Goal: Transaction & Acquisition: Book appointment/travel/reservation

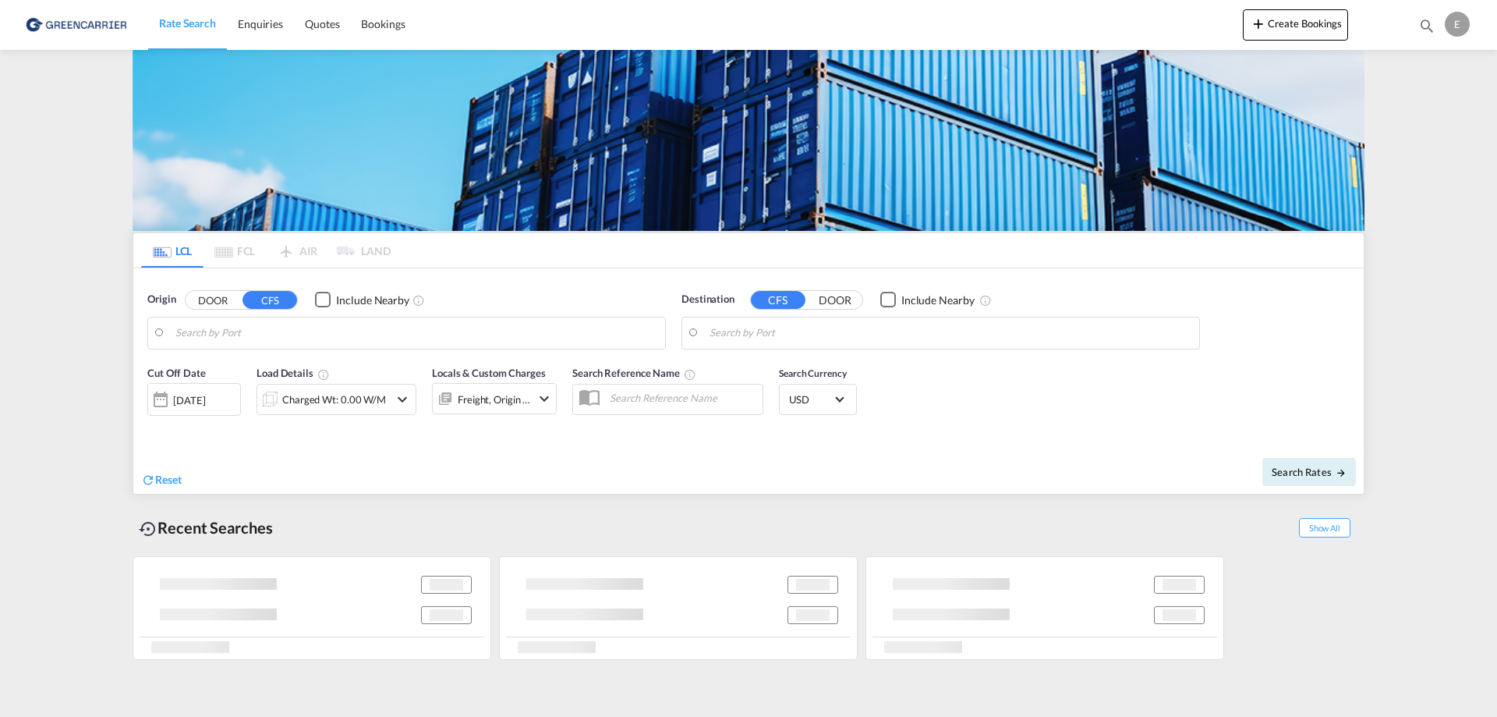
type input "[GEOGRAPHIC_DATA], NOOSL"
type input "Keelung (Chilung), TWKEL"
type input "[GEOGRAPHIC_DATA], NOOSL"
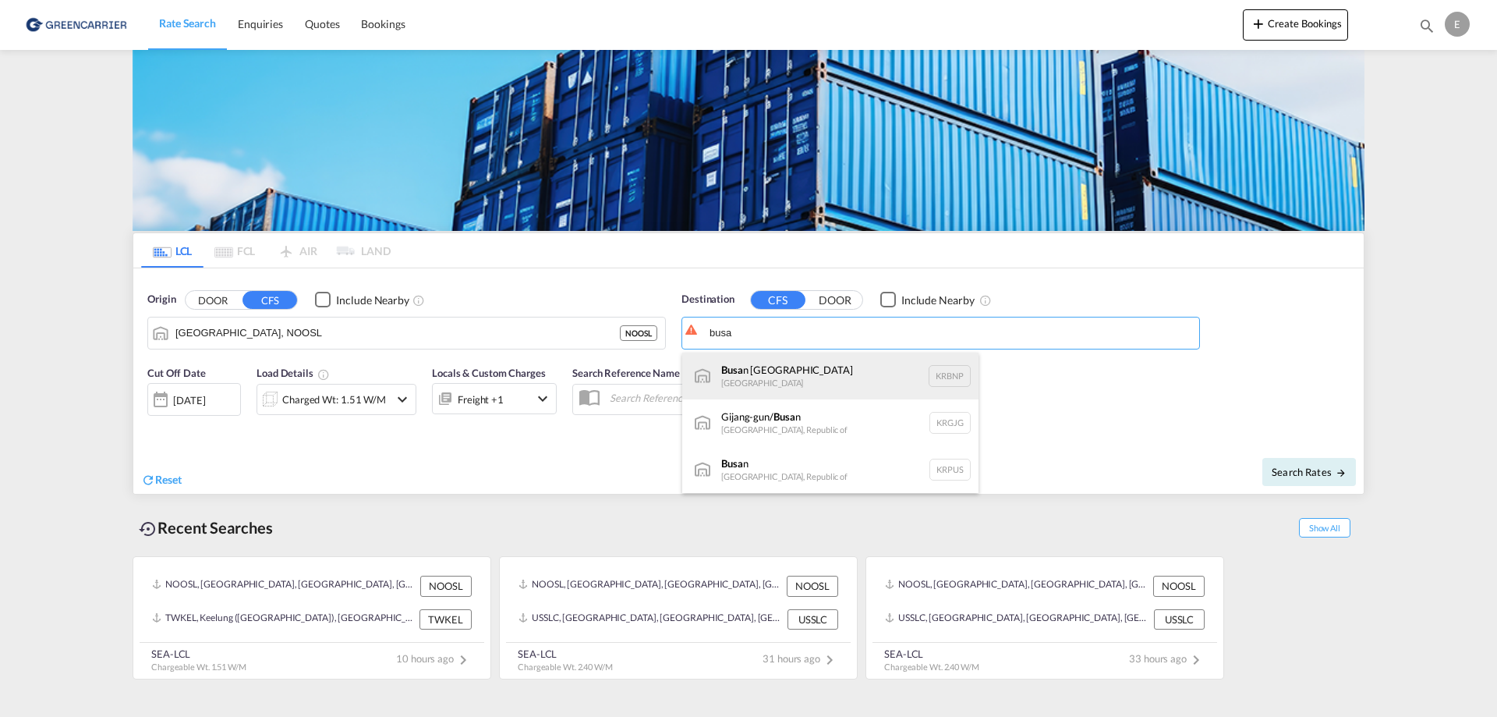
click at [799, 369] on div "Busa n [GEOGRAPHIC_DATA] KRBNP" at bounding box center [830, 375] width 296 height 47
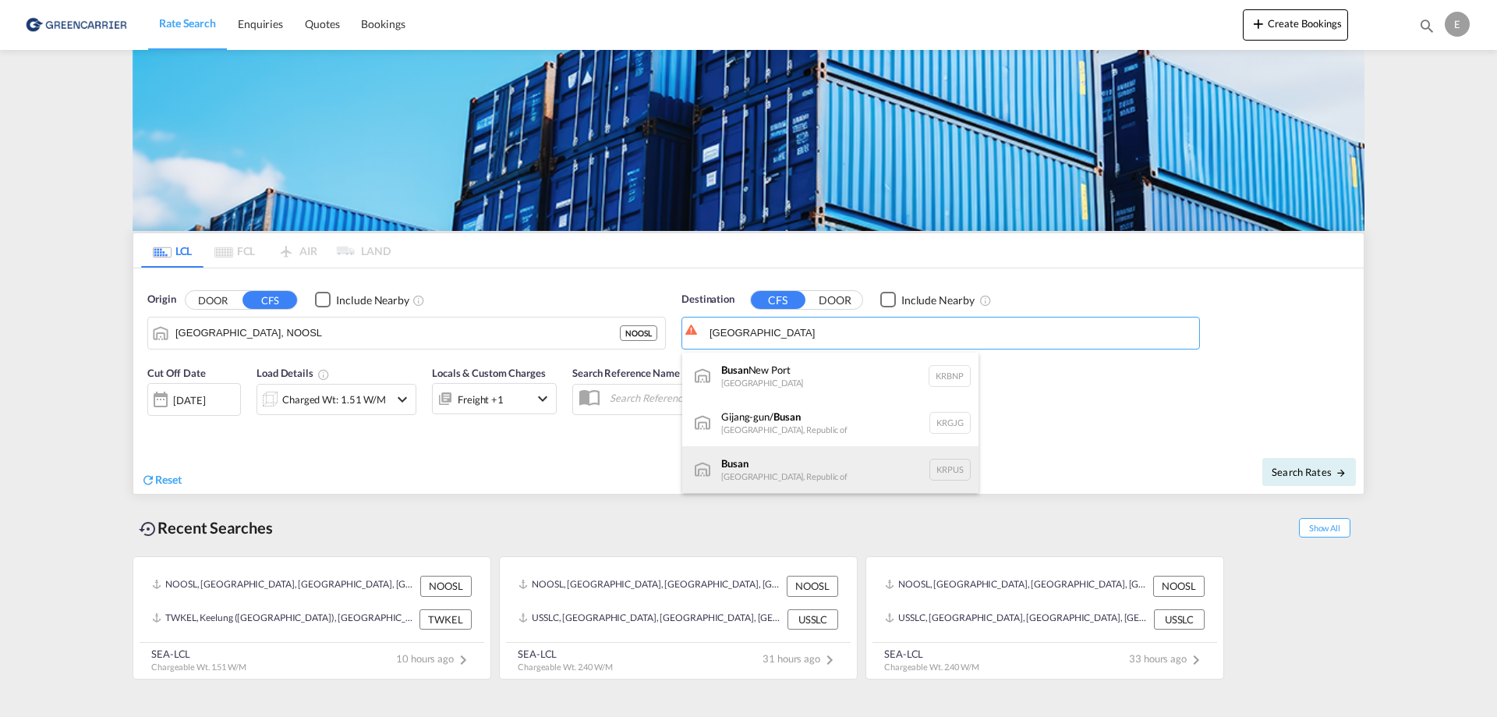
click at [783, 463] on div "Busan Korea, Republic of KRPUS" at bounding box center [830, 469] width 296 height 47
type input "Busan, KRPUS"
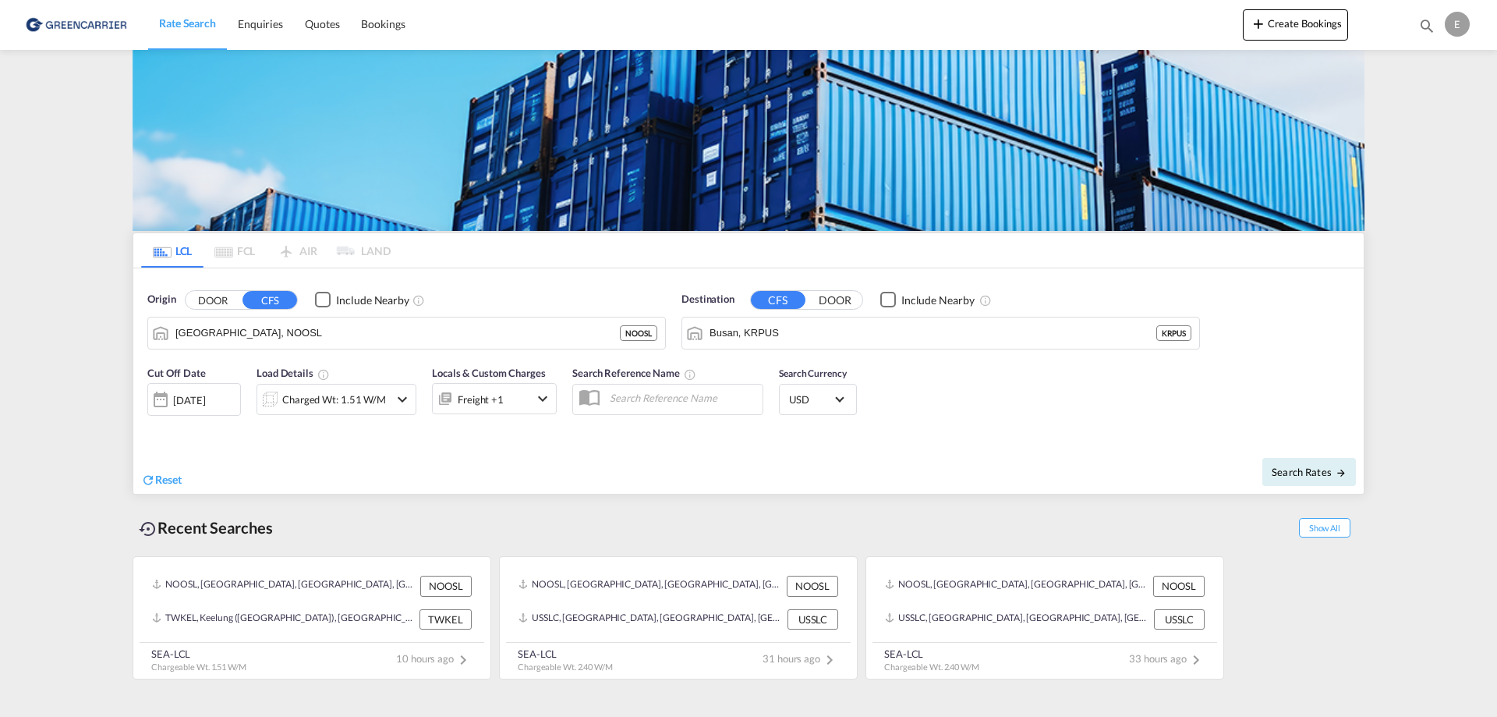
click at [407, 400] on md-icon "icon-chevron-down" at bounding box center [402, 399] width 19 height 19
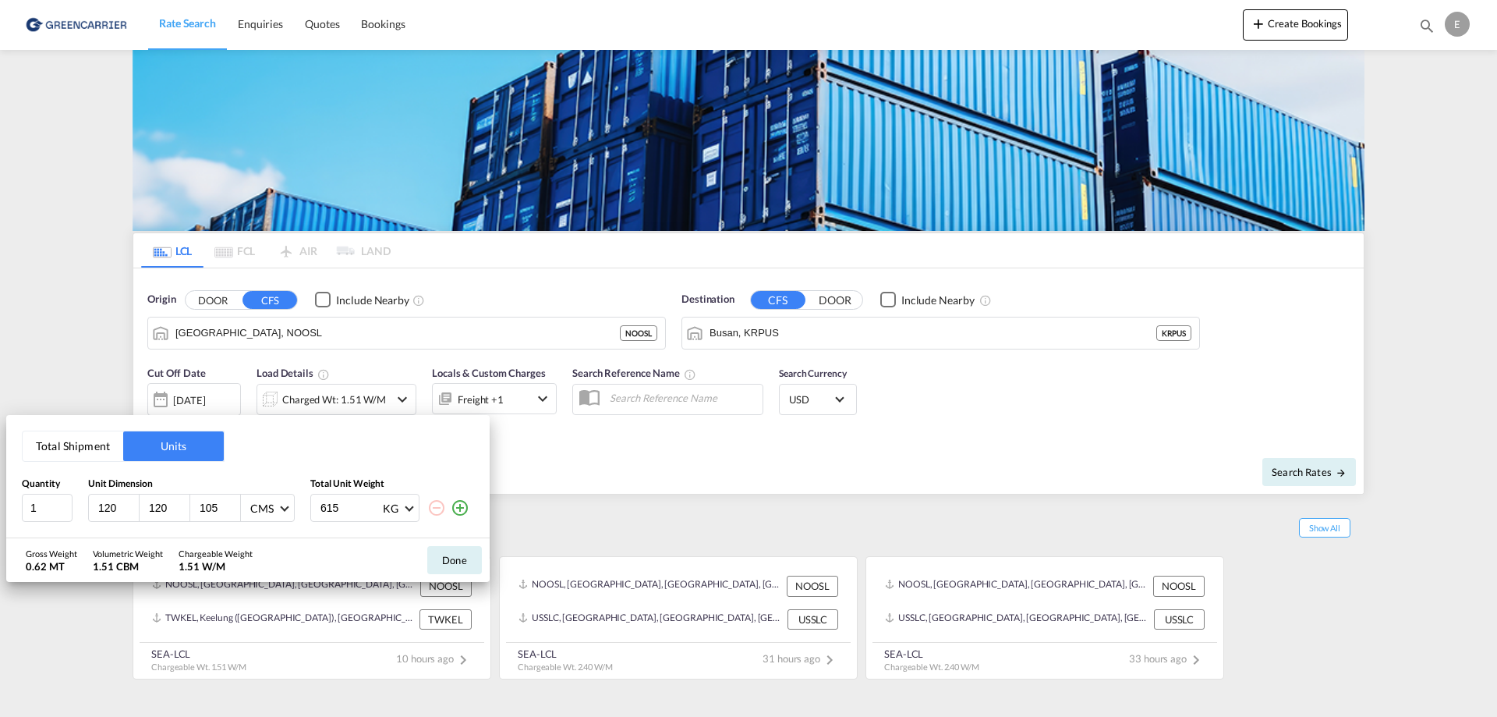
drag, startPoint x: 222, startPoint y: 504, endPoint x: 196, endPoint y: 502, distance: 26.6
click at [196, 502] on div "105" at bounding box center [215, 507] width 51 height 27
type input "110"
drag, startPoint x: 51, startPoint y: 508, endPoint x: -2, endPoint y: 501, distance: 52.8
click at [0, 501] on html "Rate Search Enquiries Quotes Bookings Rate Search Enquiries" at bounding box center [748, 358] width 1497 height 717
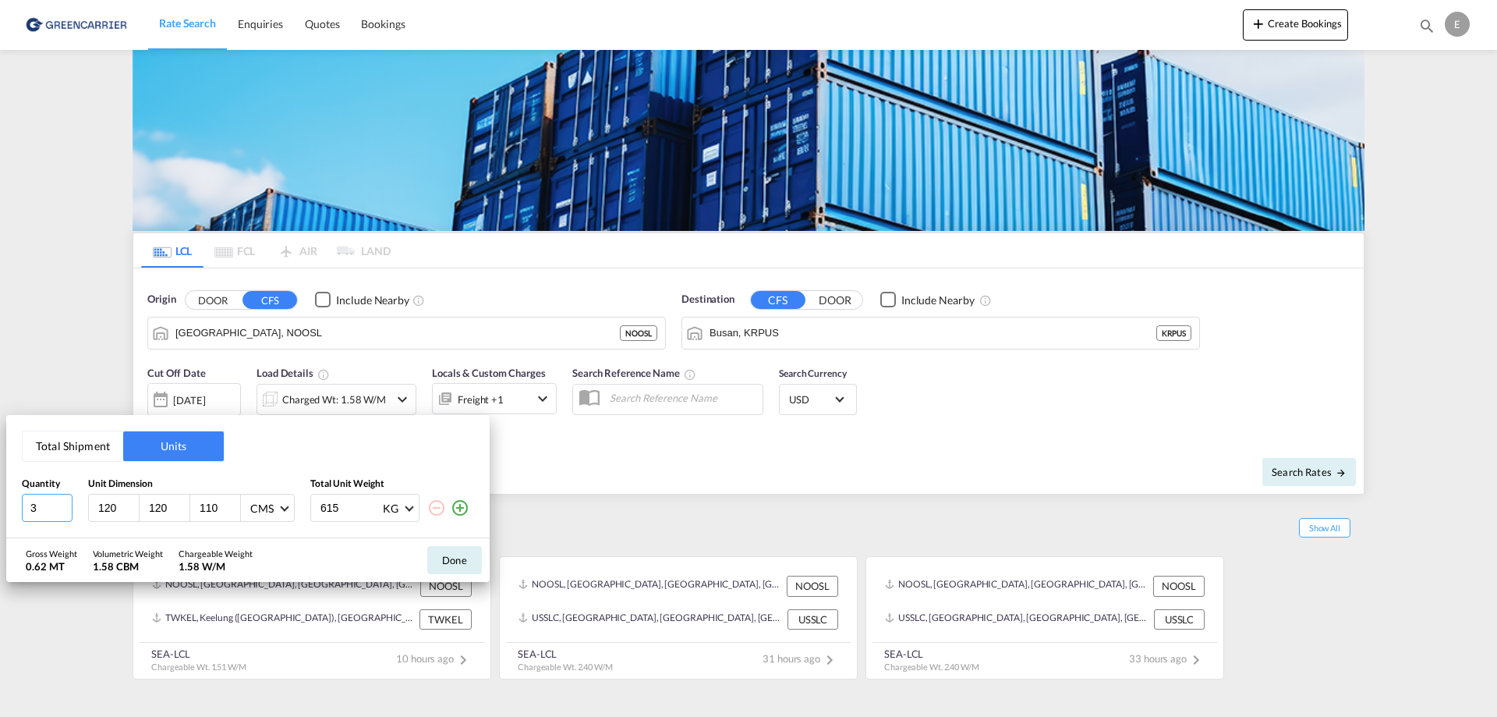
type input "3"
type input "820"
click at [461, 506] on md-icon "icon-plus-circle-outline" at bounding box center [460, 507] width 19 height 19
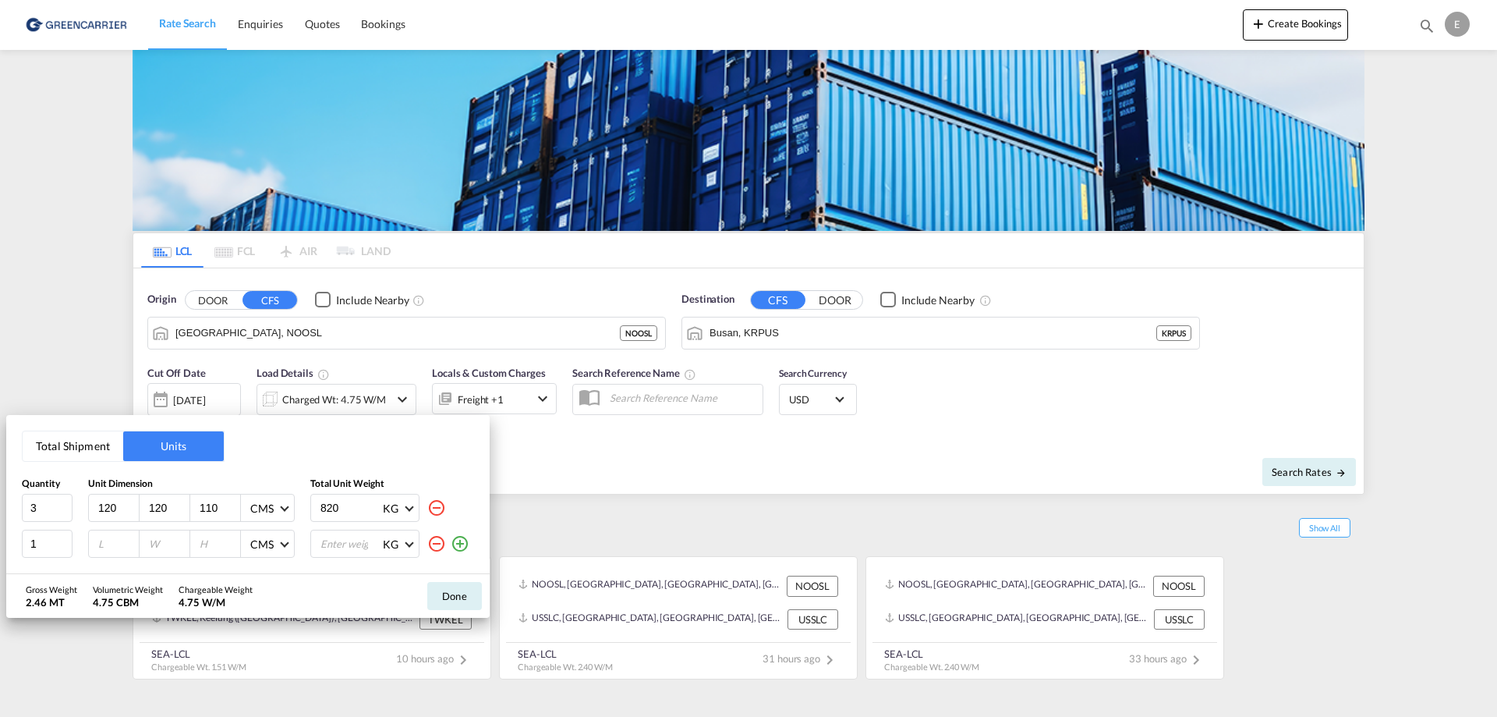
click at [104, 547] on input "number" at bounding box center [118, 544] width 42 height 14
type input "120"
type input "80"
type input "110"
type input "230"
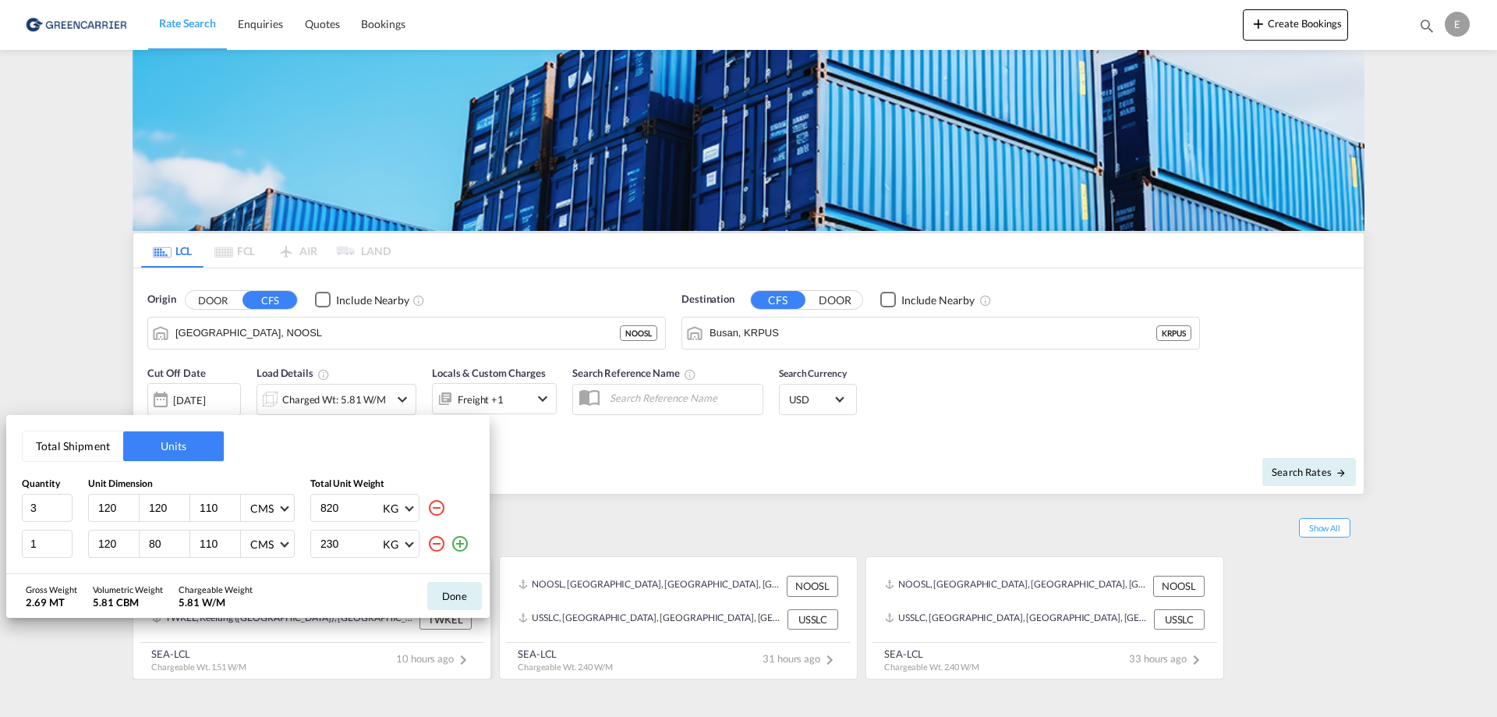
click at [453, 587] on button "Done" at bounding box center [454, 596] width 55 height 28
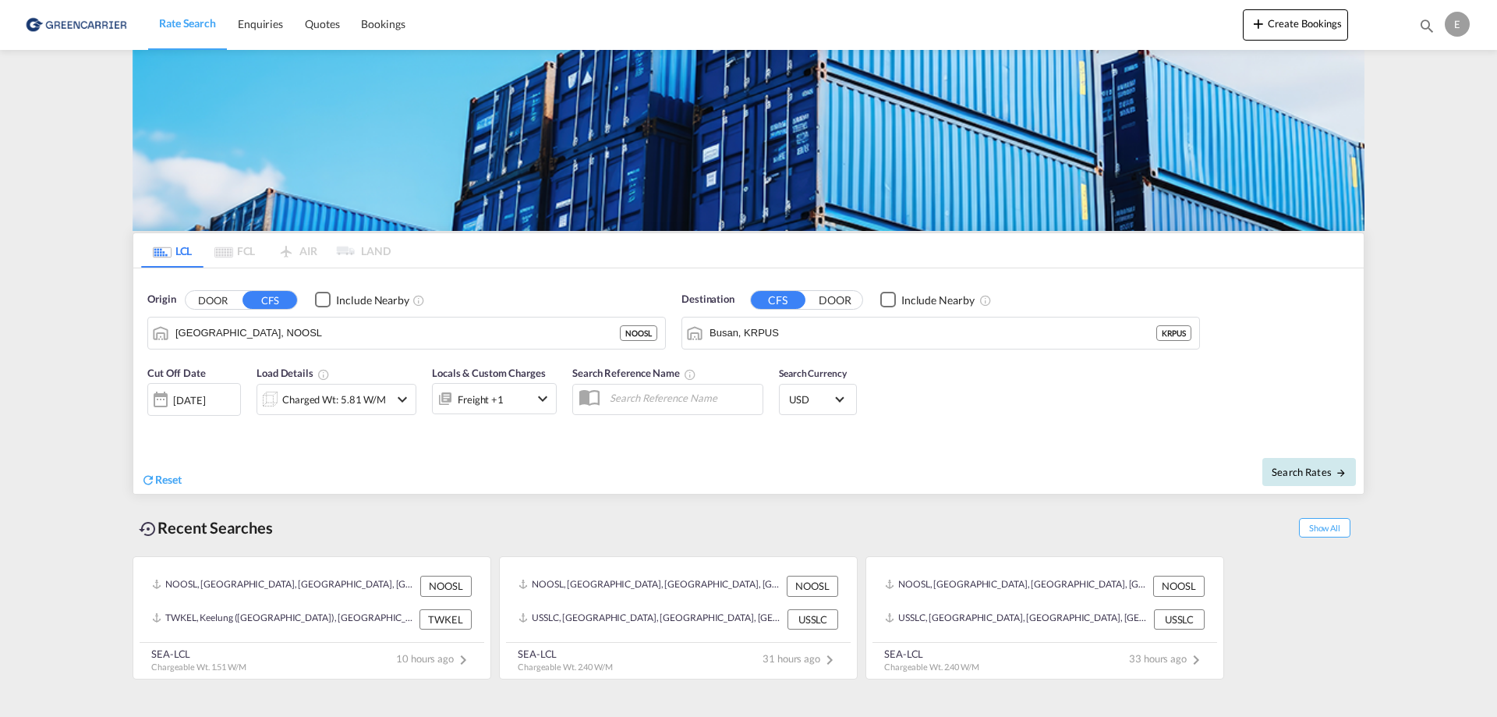
click at [1315, 479] on button "Search Rates" at bounding box center [1310, 472] width 94 height 28
type input "NOOSL to KRPUS / 12 [DATE]"
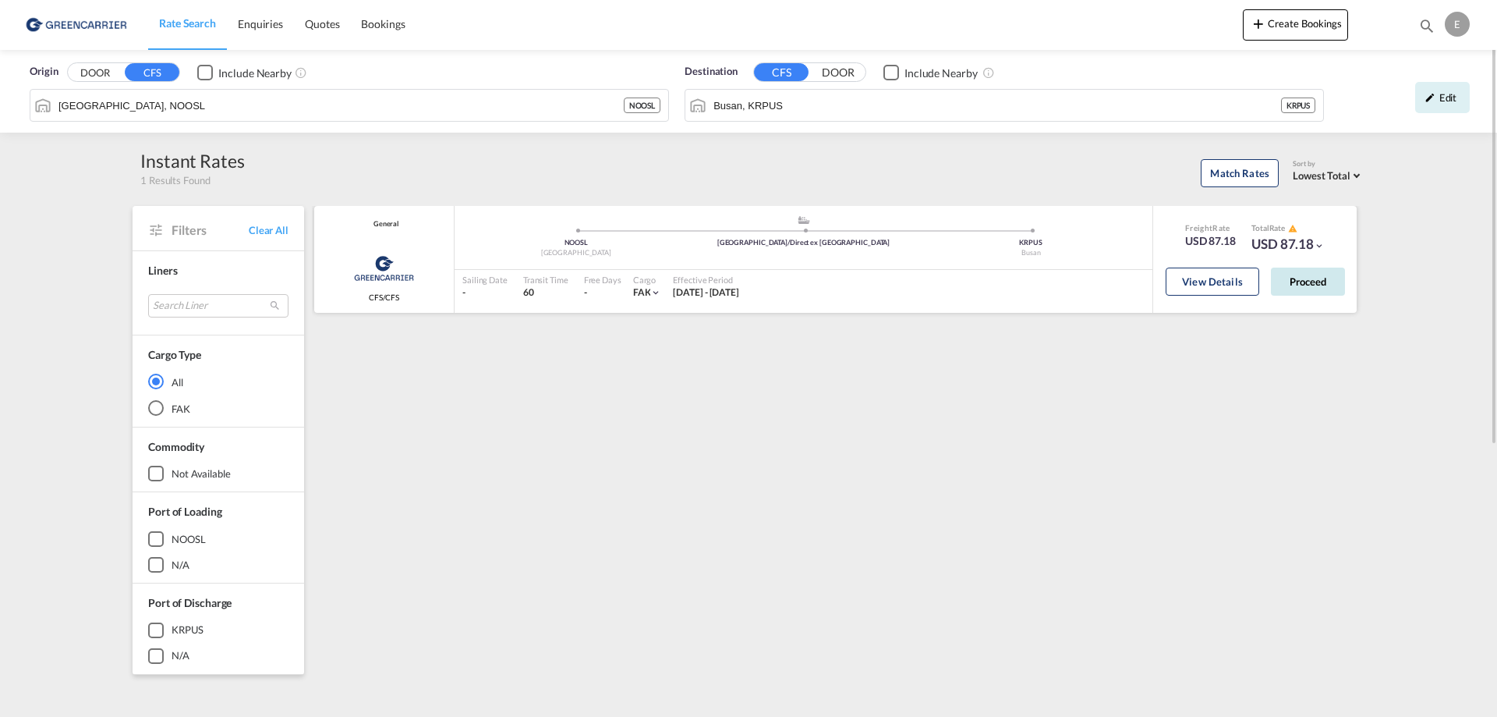
click at [1322, 278] on button "Proceed" at bounding box center [1308, 281] width 74 height 28
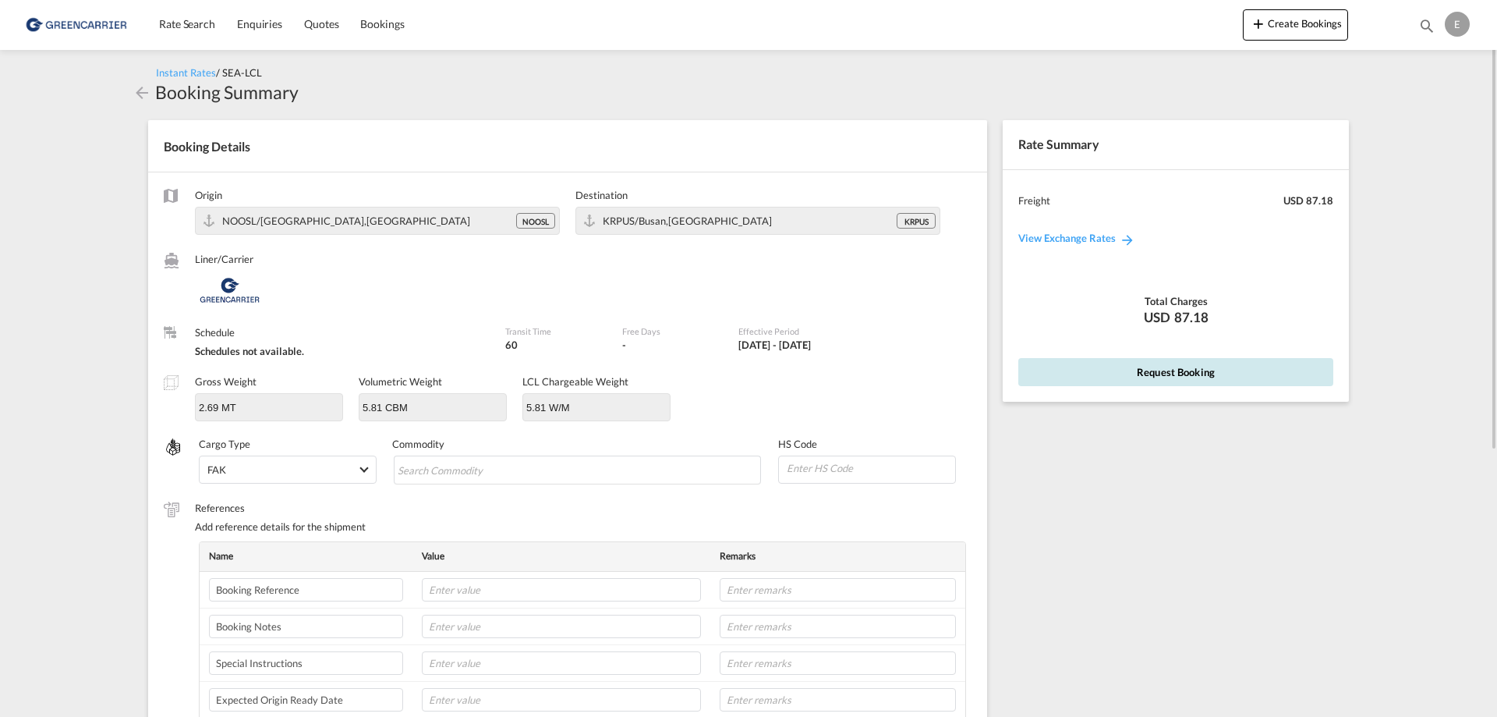
click at [1195, 368] on button "Request Booking" at bounding box center [1175, 372] width 315 height 28
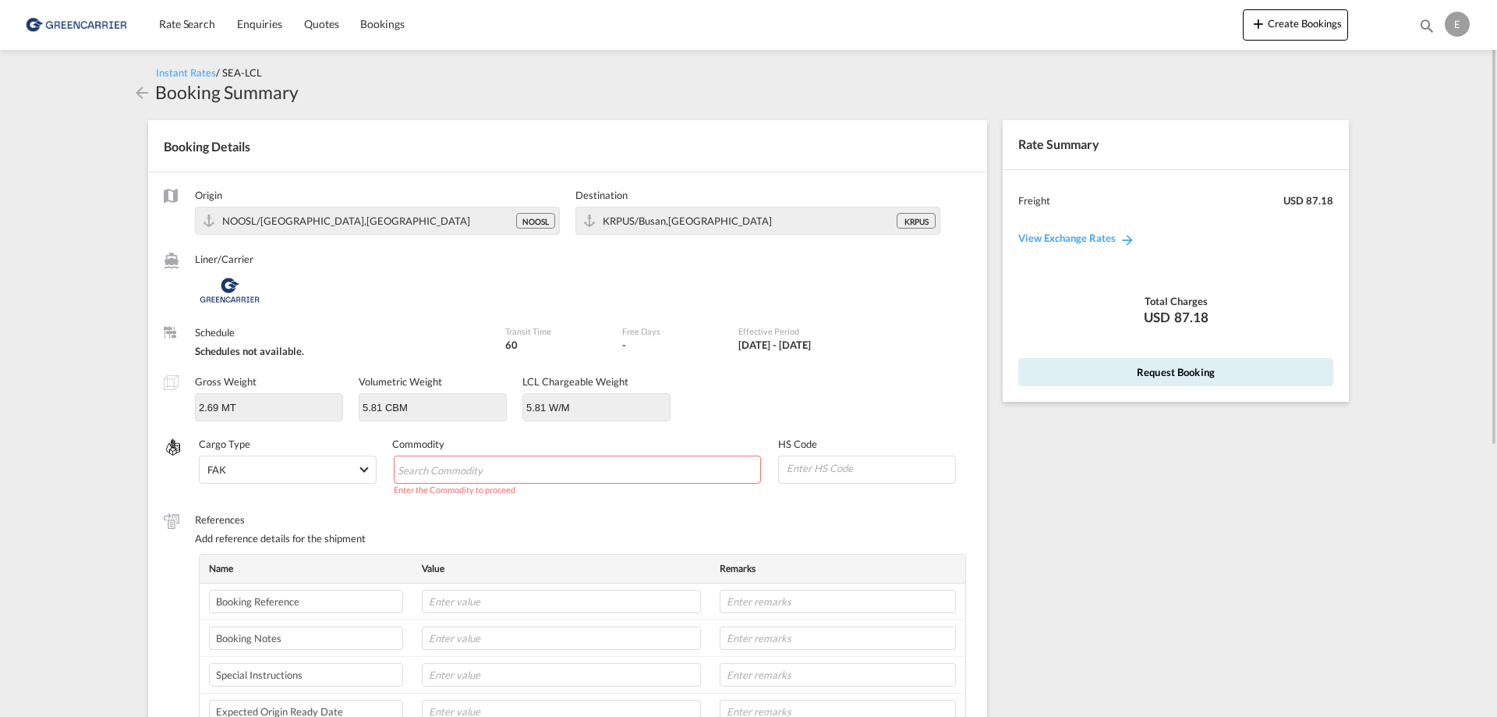
click at [561, 460] on md-chips-wrap "Chips container with autocompletion. Enter the text area, type text to search, …" at bounding box center [578, 469] width 368 height 28
click at [796, 400] on div "Gross Weight 2.69 MT Volumetric Weight 5.81 CBM LCL Chargeable Weight 5.81 W/M" at bounding box center [568, 405] width 808 height 62
click at [431, 473] on input "Chips input." at bounding box center [469, 470] width 143 height 25
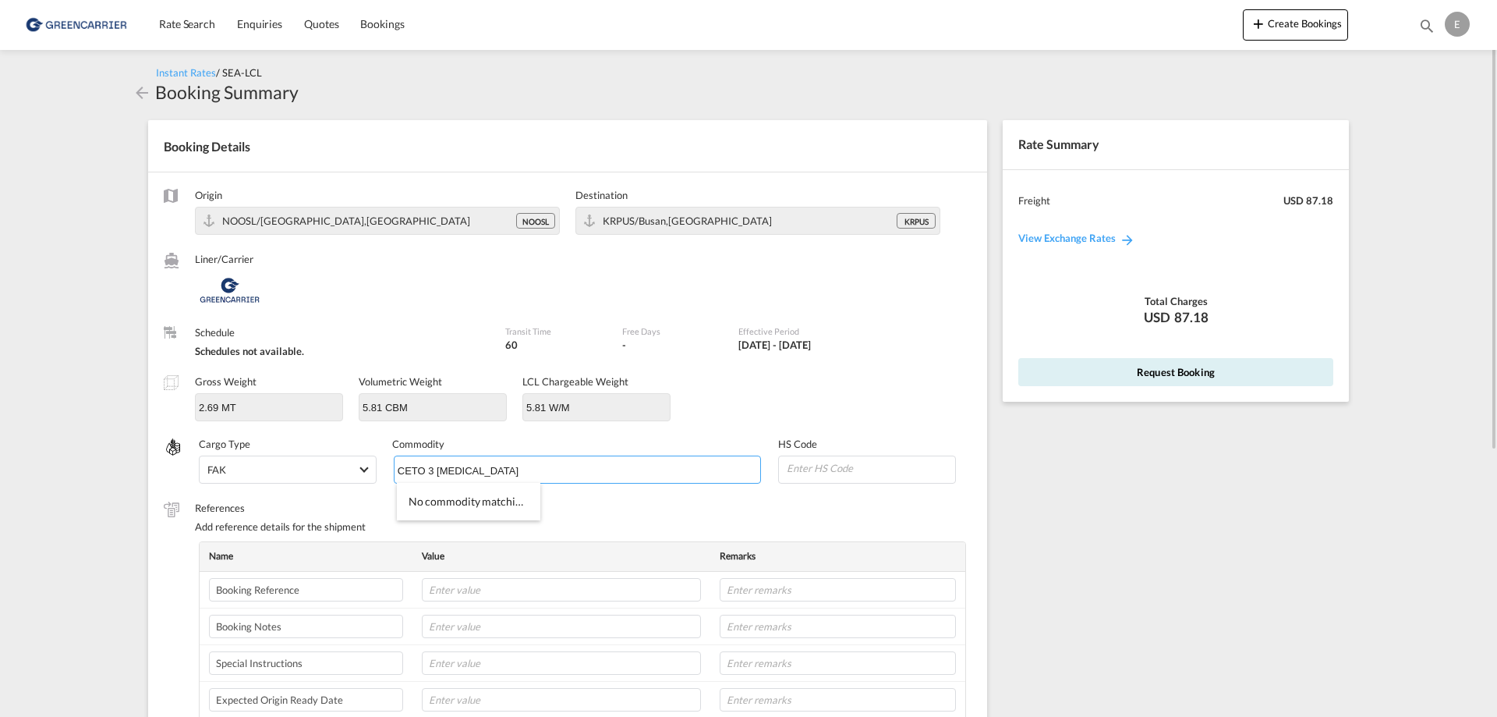
type input "CETO 3 [MEDICAL_DATA]"
click at [844, 363] on div "Origin NOOSL/[GEOGRAPHIC_DATA],[GEOGRAPHIC_DATA] NOOSL Destination KRPUS/Busan,…" at bounding box center [567, 489] width 839 height 635
click at [828, 462] on input at bounding box center [870, 467] width 170 height 23
type input "150420"
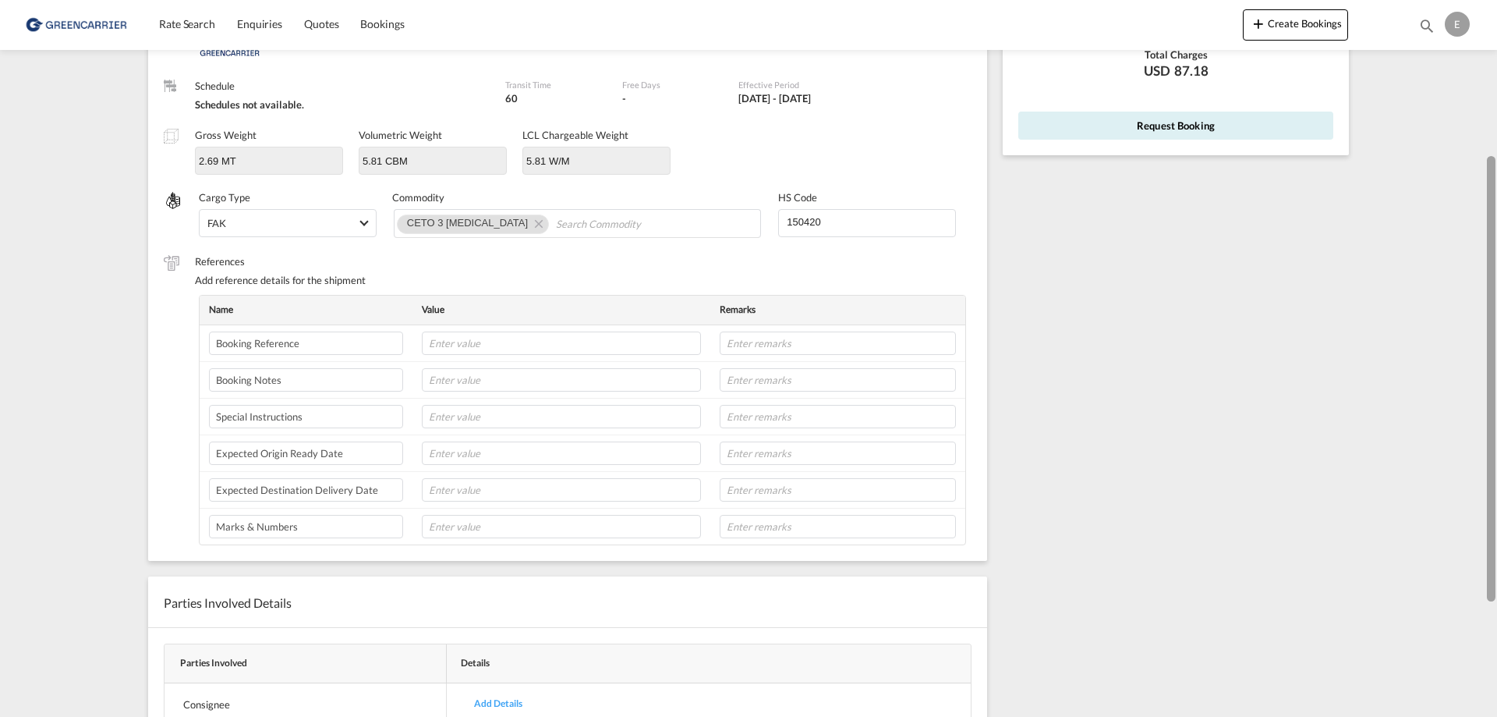
drag, startPoint x: 1494, startPoint y: 211, endPoint x: 1496, endPoint y: 368, distance: 157.5
click at [1496, 368] on div at bounding box center [1495, 358] width 3 height 710
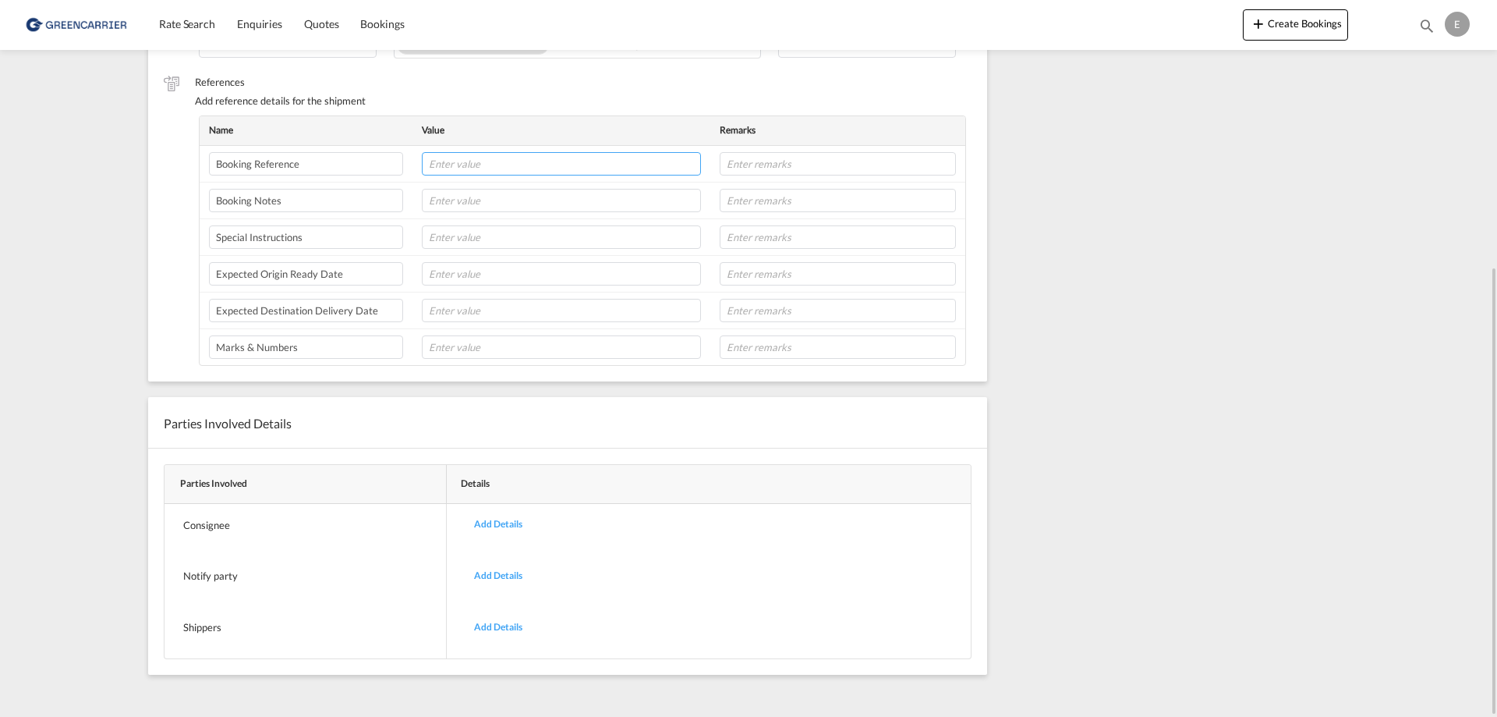
click at [470, 162] on input "text" at bounding box center [561, 163] width 279 height 23
click at [539, 163] on input "text" at bounding box center [561, 163] width 279 height 23
paste input "166835"
type input "166835/EMV"
click at [490, 623] on div "Add Details" at bounding box center [498, 627] width 72 height 37
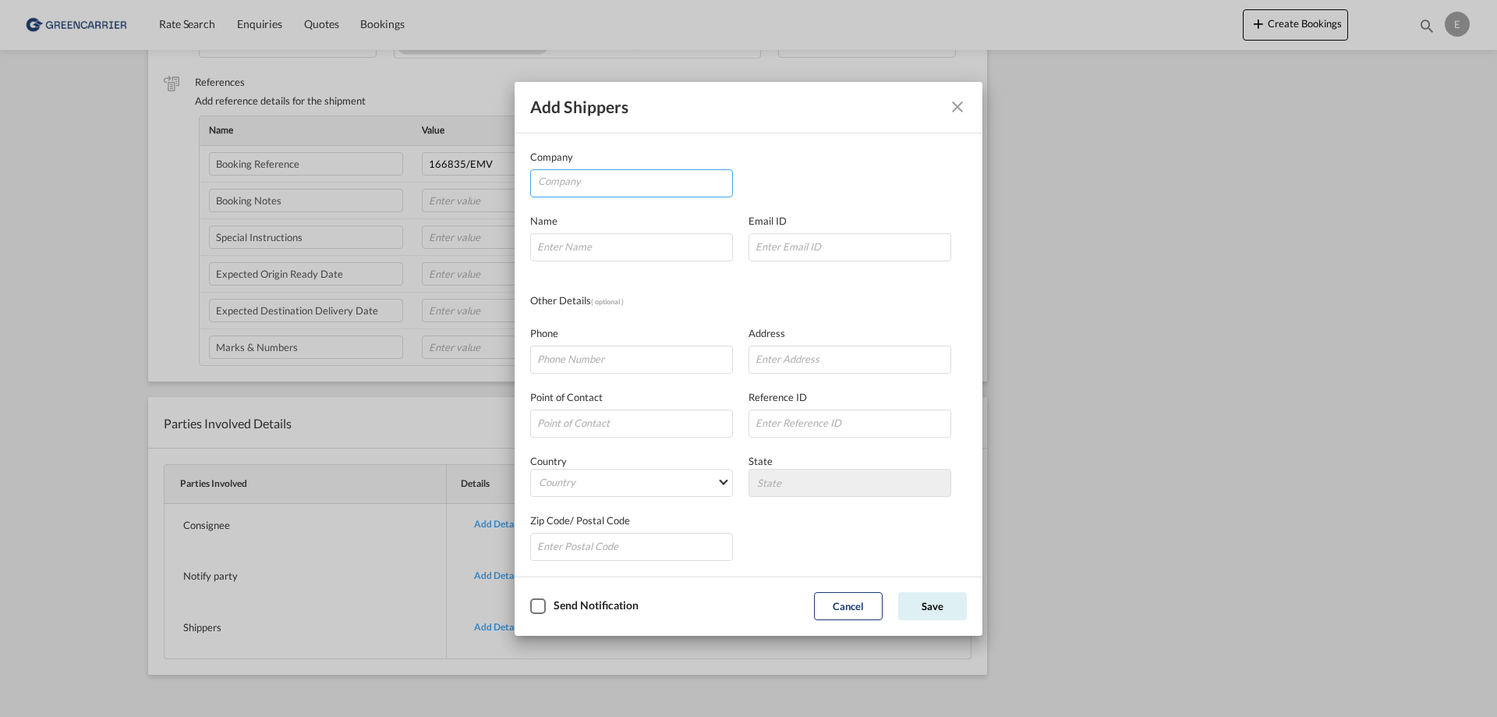
click at [571, 179] on input "Company" at bounding box center [635, 181] width 194 height 23
click at [577, 220] on span "Grøntvedt Biotech AS" at bounding box center [601, 219] width 104 height 13
type input "Grøntvedt Biotech AS"
type input "[PERSON_NAME][EMAIL_ADDRESS][DOMAIN_NAME]"
type input "93409830"
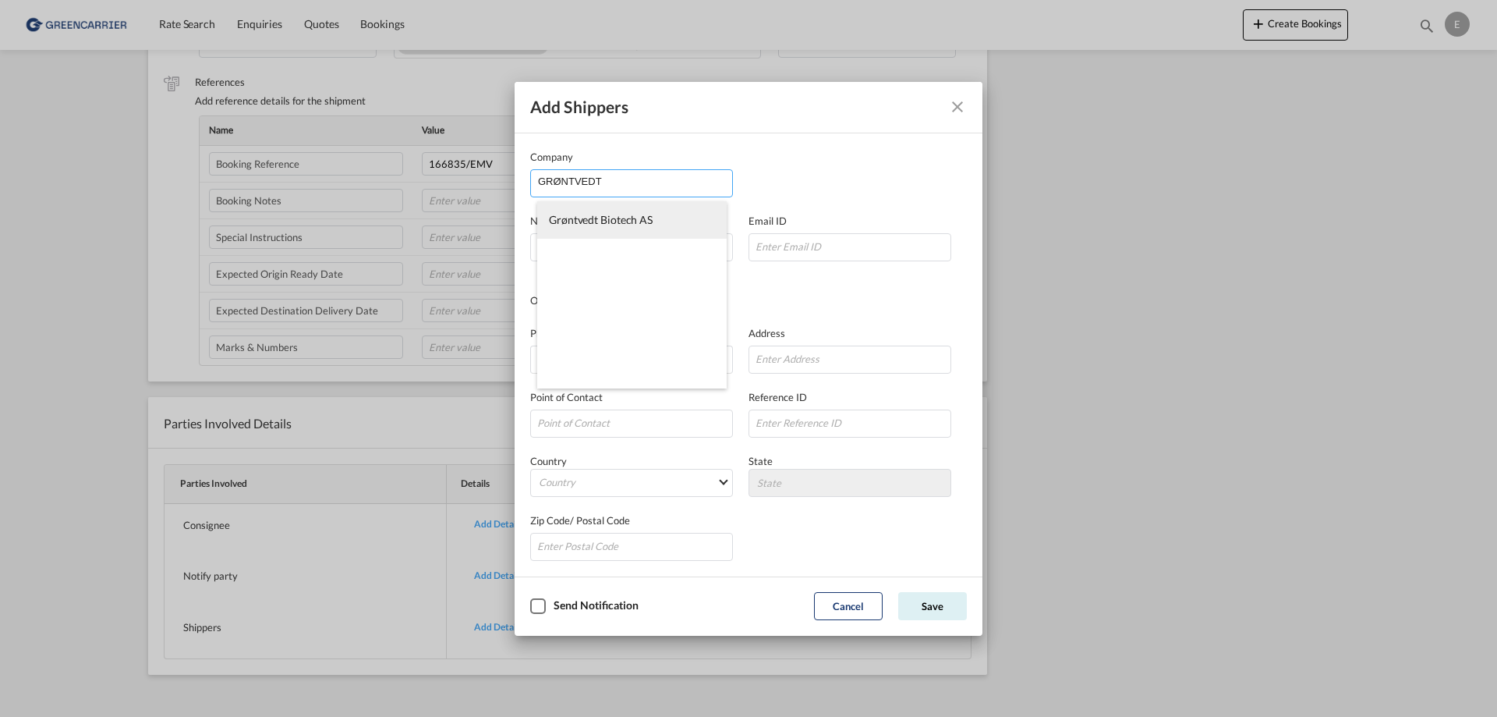
type input "[STREET_ADDRESS]"
type input "7142"
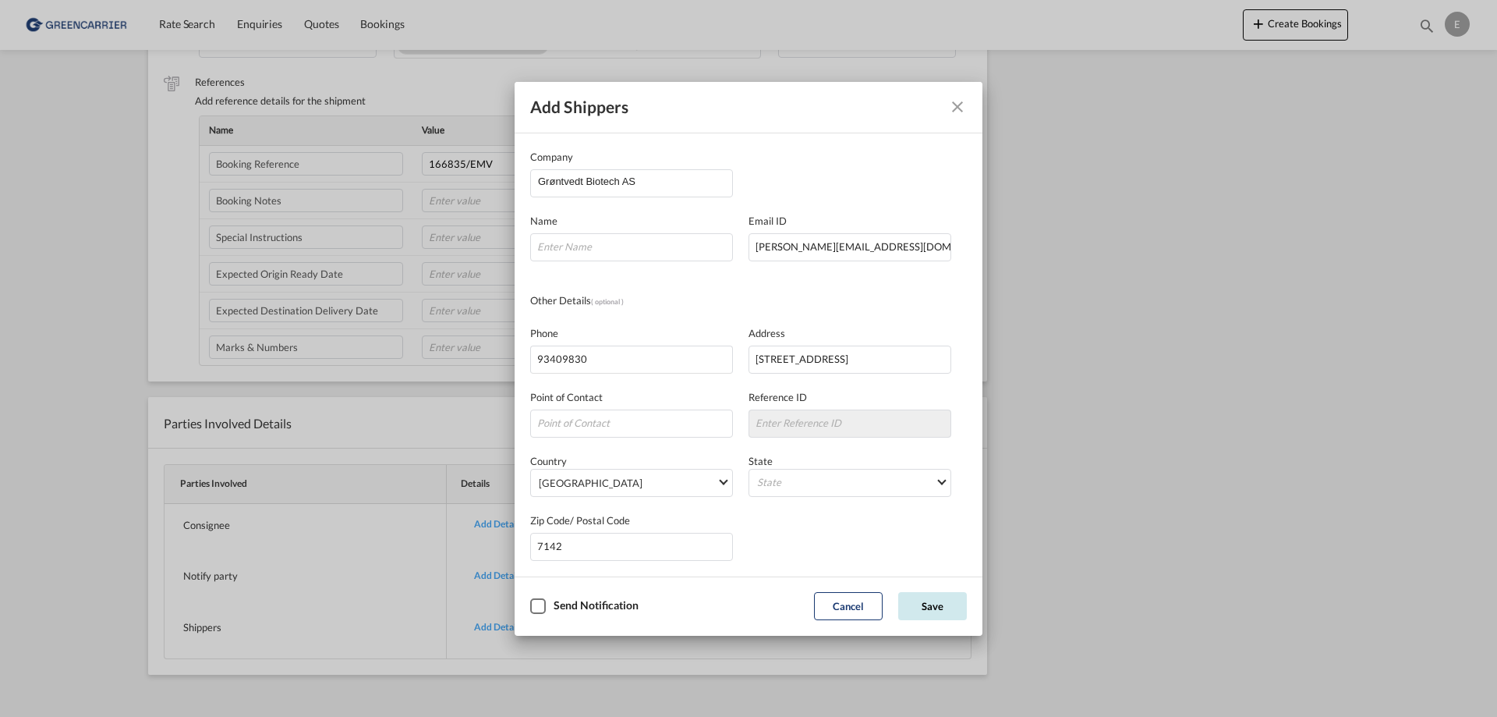
click at [934, 604] on button "Save" at bounding box center [932, 606] width 69 height 28
click at [587, 253] on input "Company Name Email ..." at bounding box center [631, 247] width 203 height 28
click at [544, 248] on input "Company Name Email ..." at bounding box center [631, 247] width 203 height 28
type input "[PERSON_NAME]"
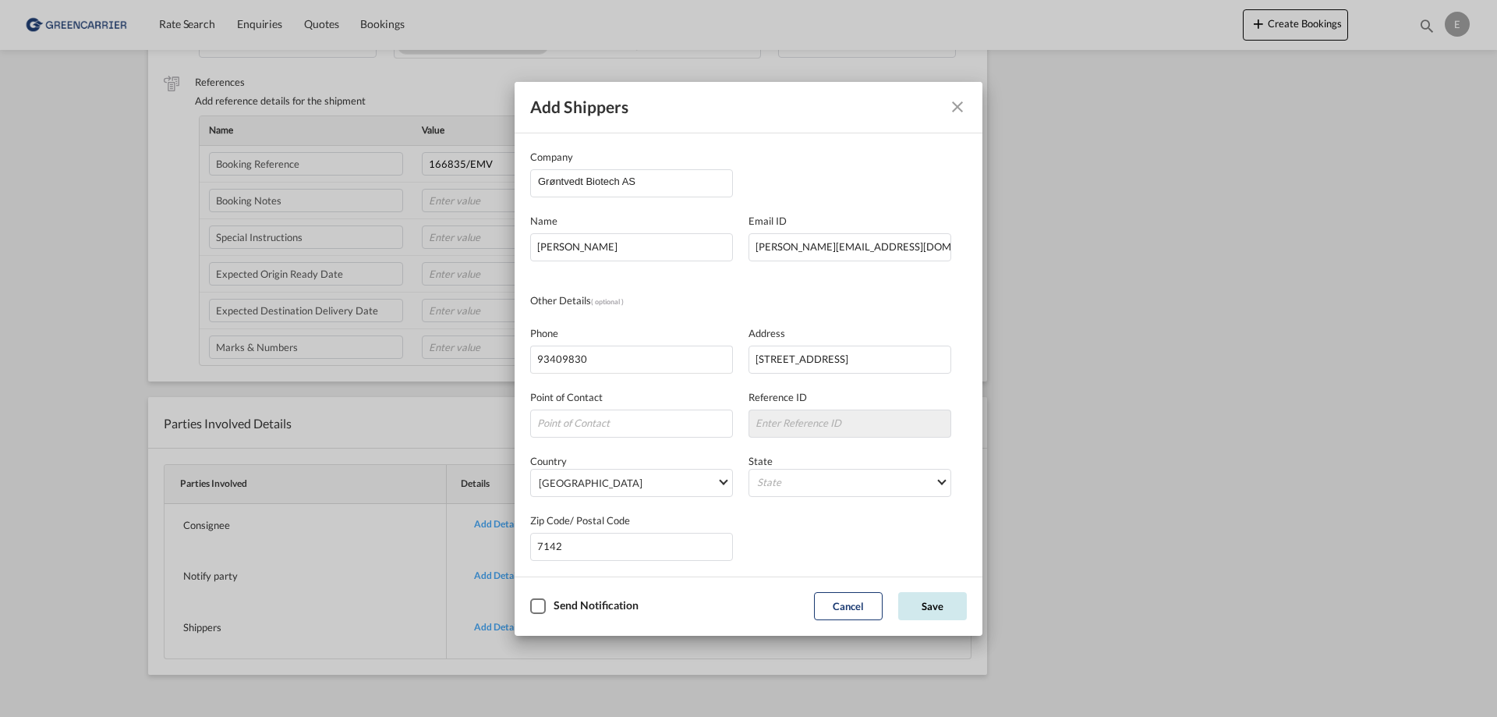
click at [947, 602] on button "Save" at bounding box center [932, 606] width 69 height 28
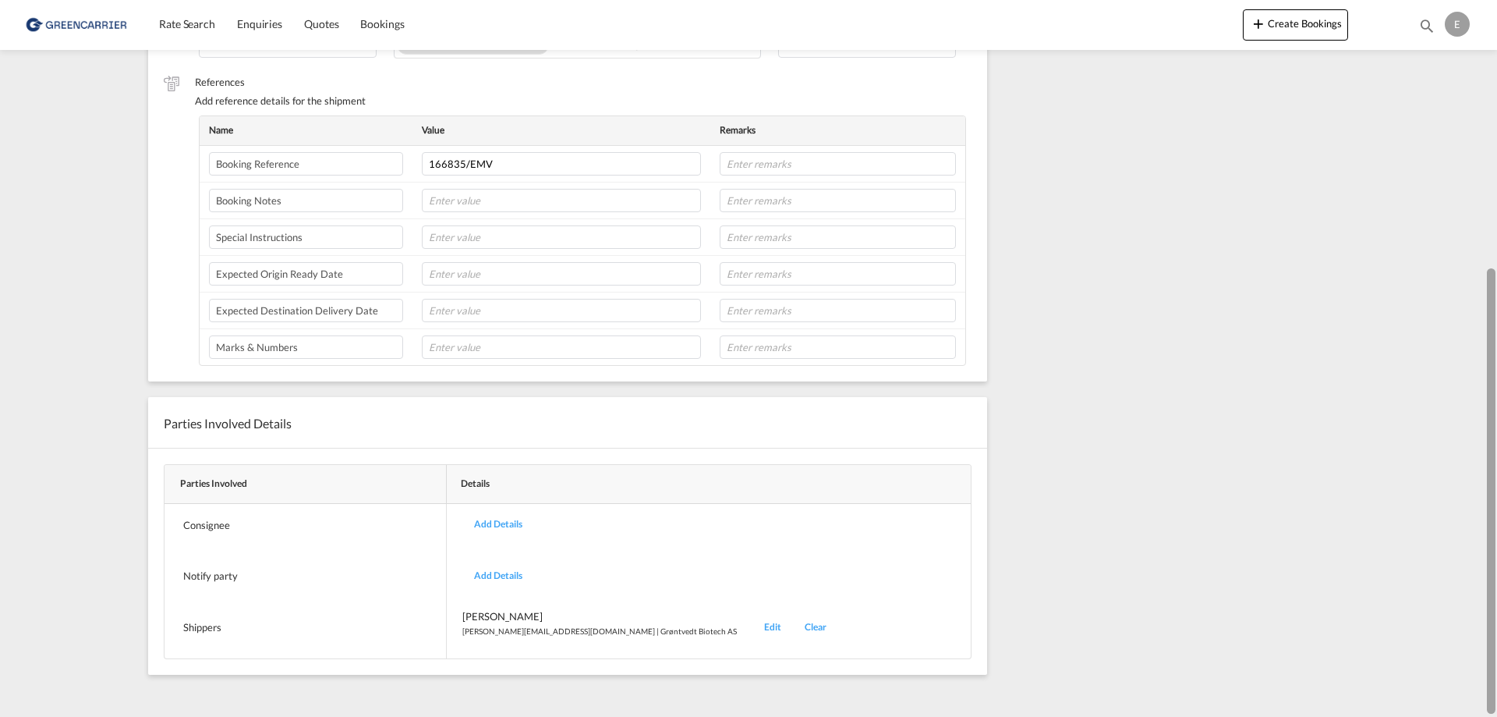
drag, startPoint x: 1495, startPoint y: 287, endPoint x: 1495, endPoint y: 389, distance: 102.2
click at [1495, 387] on div at bounding box center [1491, 490] width 9 height 445
click at [505, 531] on div "Add Details" at bounding box center [498, 524] width 72 height 37
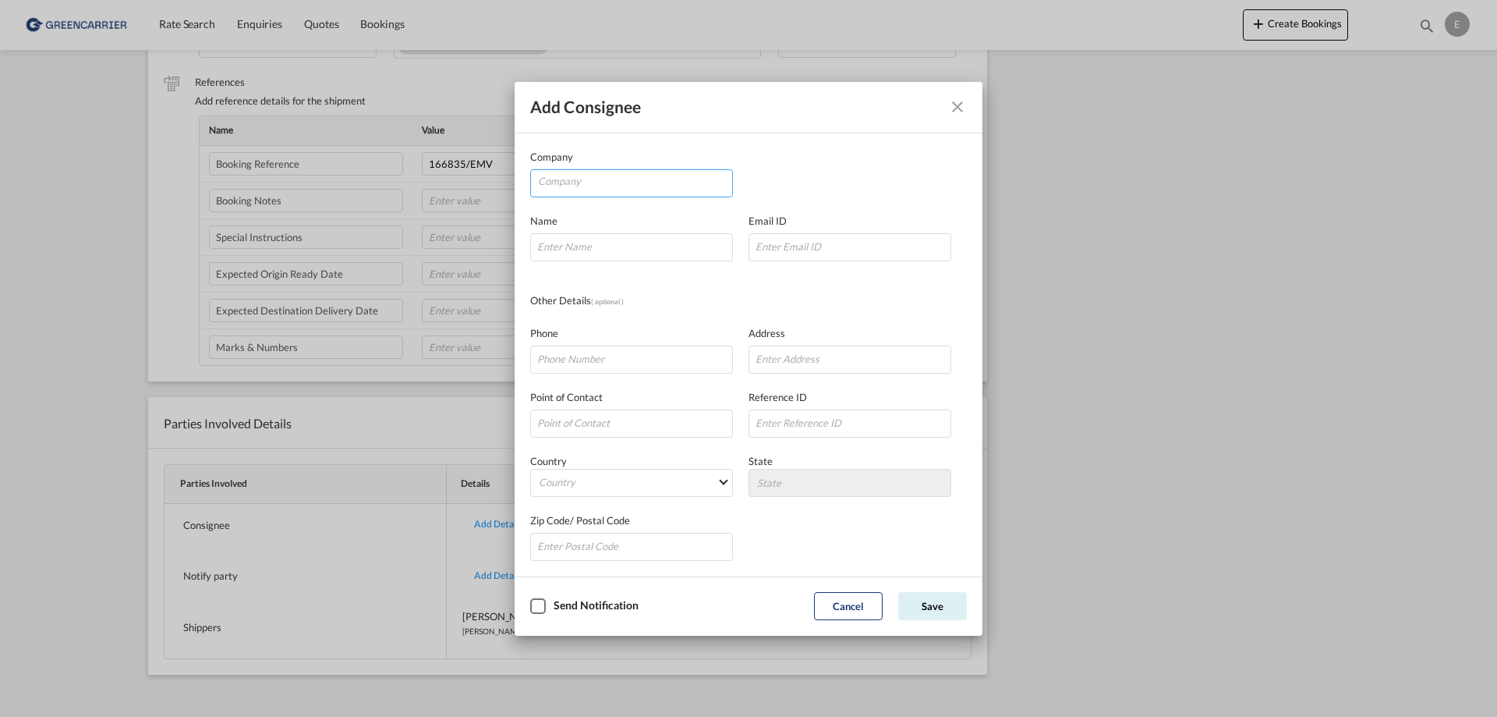
click at [590, 191] on input "Company" at bounding box center [635, 181] width 194 height 23
click at [587, 221] on span "Seowoo Ls Co, LTD" at bounding box center [594, 219] width 90 height 13
type input "Seowoo Ls Co, LTD"
type input "[EMAIL_ADDRESS][DOMAIN_NAME]"
type input "[PHONE_NUMBER]"
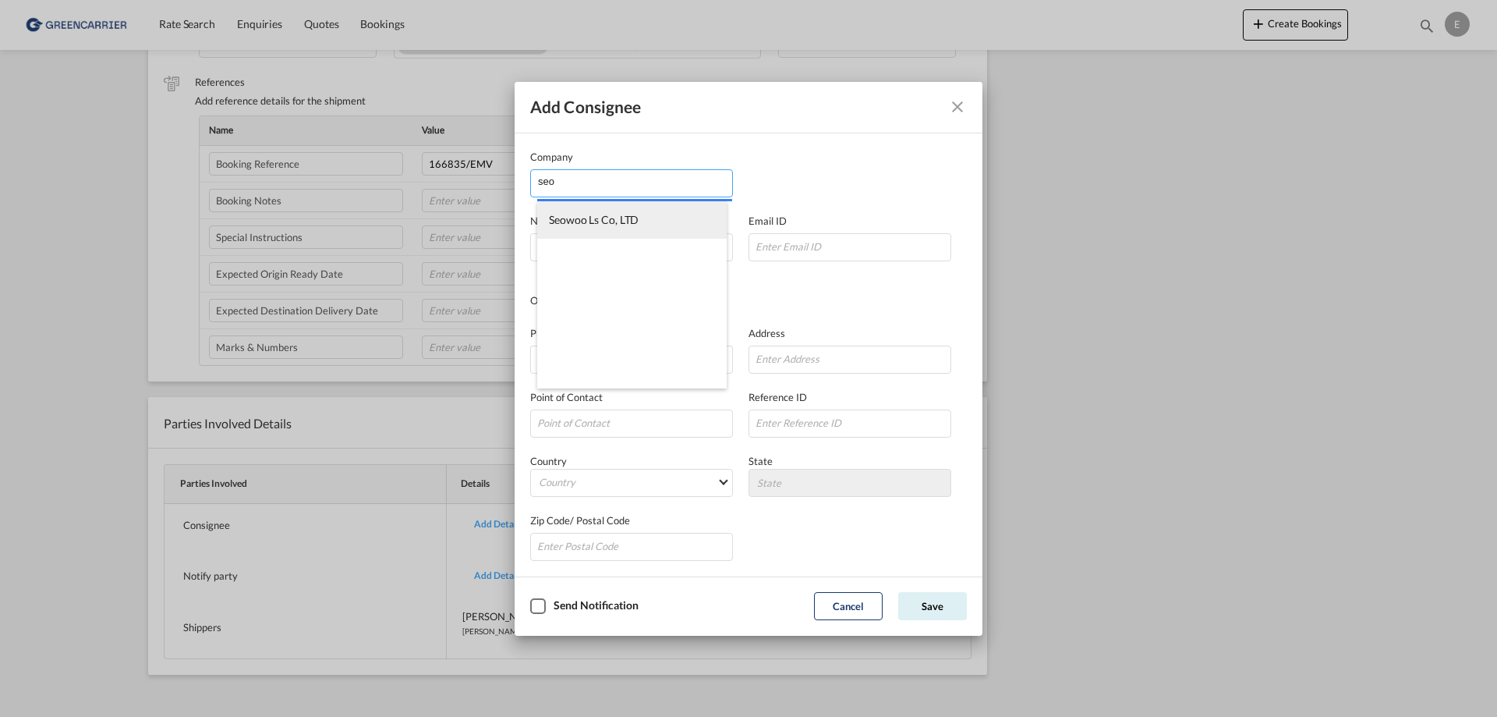
type input "A-220 [STREET_ADDRESS][PERSON_NAME]"
type input "05854"
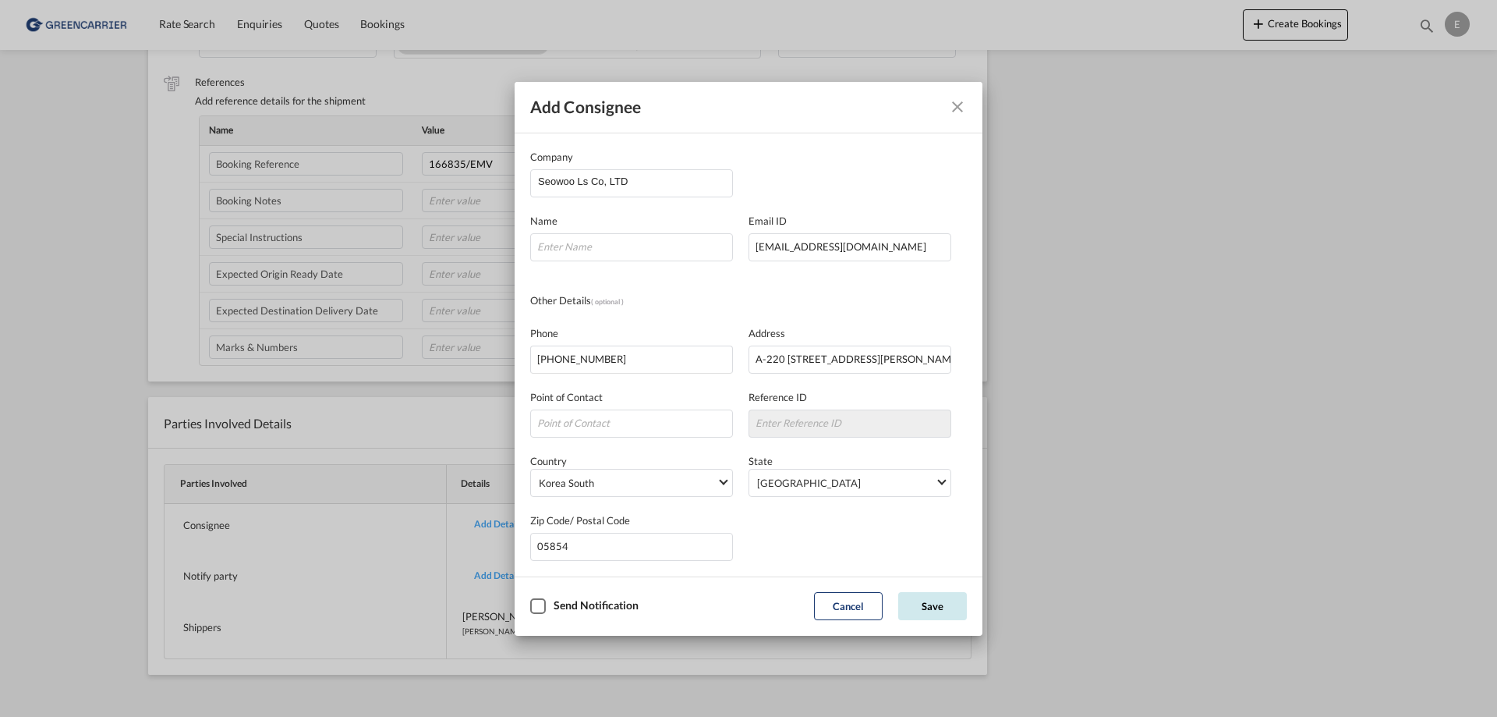
click at [930, 607] on button "Save" at bounding box center [932, 606] width 69 height 28
click at [613, 247] on input "Company Name Email ..." at bounding box center [631, 247] width 203 height 28
paste input "SEOWOO"
type input "SEOWOO"
click at [929, 604] on button "Save" at bounding box center [932, 606] width 69 height 28
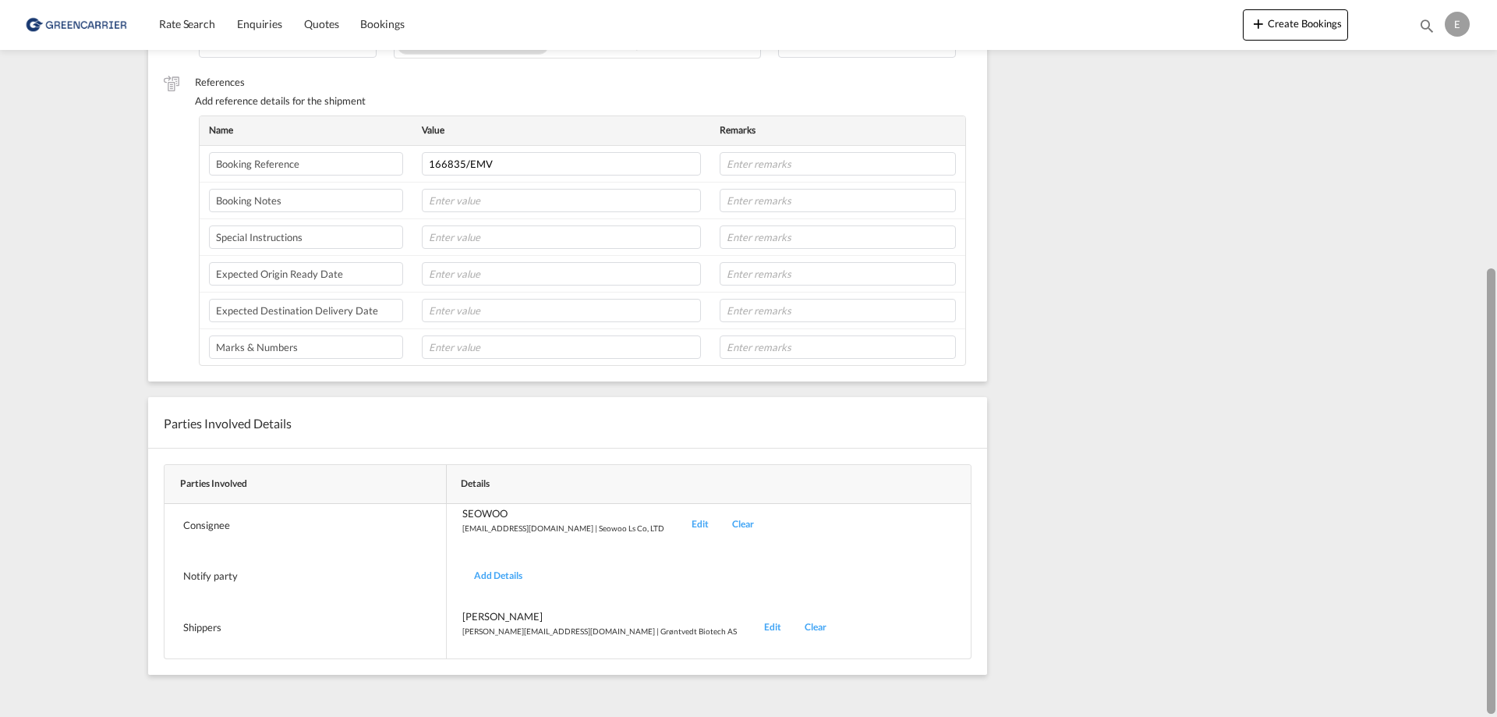
drag, startPoint x: 1492, startPoint y: 317, endPoint x: 1496, endPoint y: 555, distance: 238.7
click at [1496, 555] on md-content "Rate Search Enquiries Quotes Bookings Create Bookings Bookings Quotes Enquiries…" at bounding box center [748, 358] width 1497 height 717
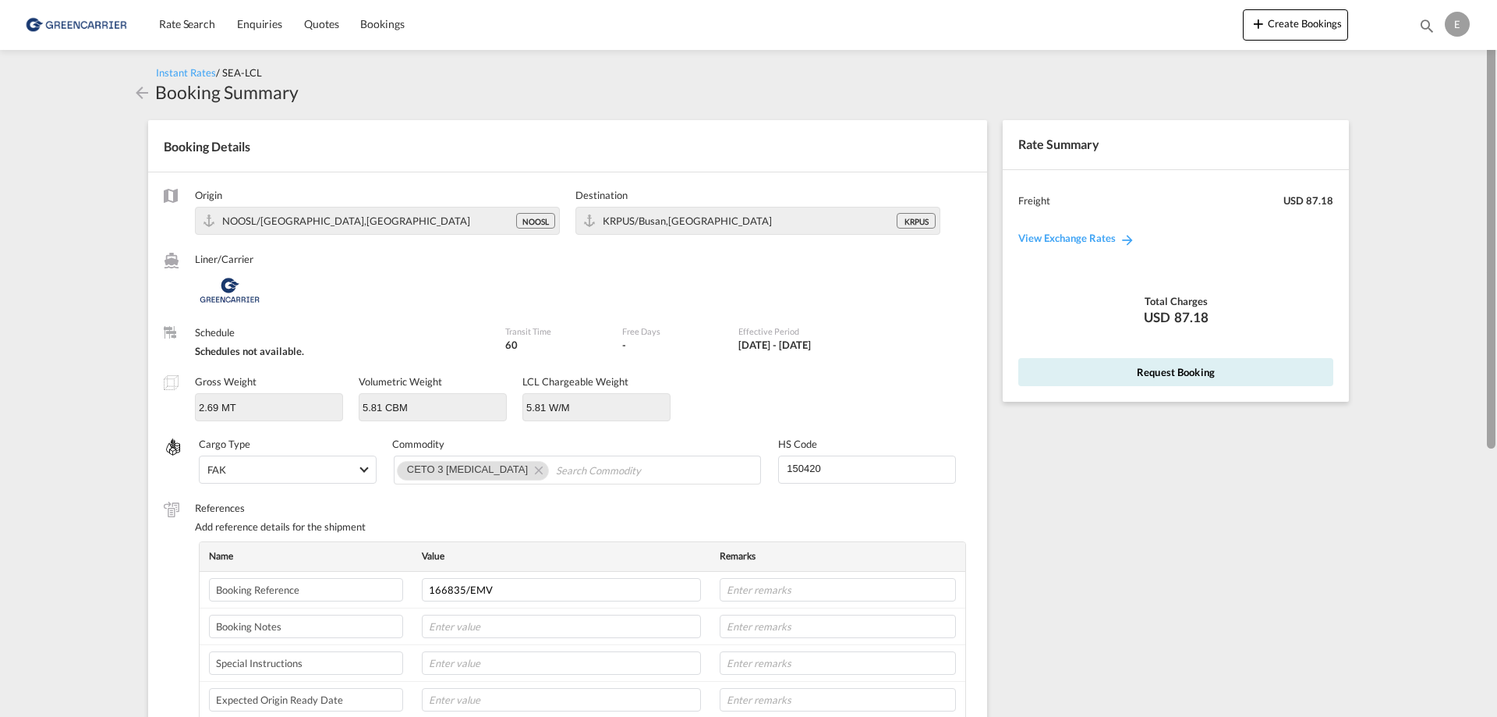
drag, startPoint x: 1493, startPoint y: 541, endPoint x: 1469, endPoint y: 236, distance: 306.6
click at [1469, 236] on md-content "Rate Search Enquiries Quotes Bookings Create Bookings Bookings Quotes Enquiries…" at bounding box center [748, 358] width 1497 height 717
click at [1120, 377] on button "Request Booking" at bounding box center [1175, 372] width 315 height 28
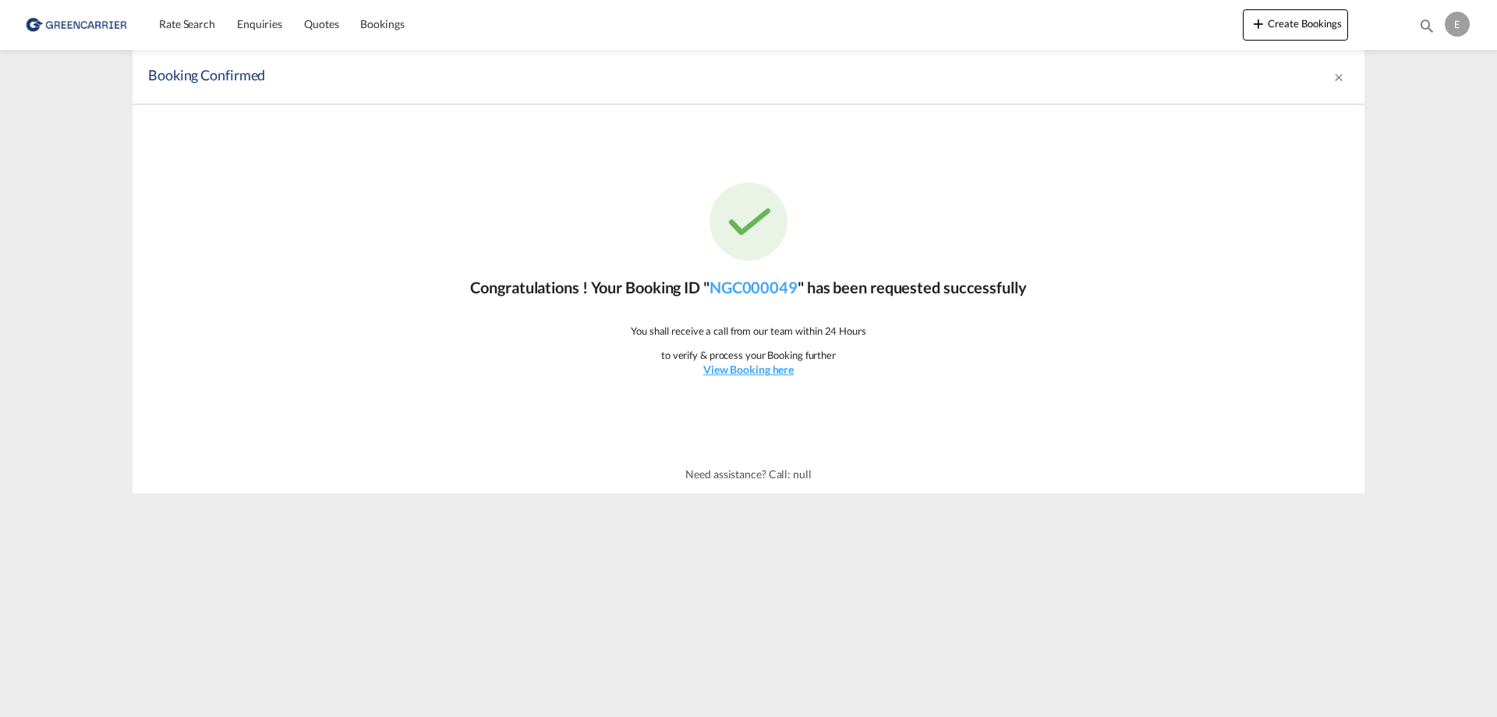
click at [906, 321] on div "Congratulations ! Your Booking ID " NGC000049 " has been requested successfully…" at bounding box center [749, 279] width 1232 height 351
drag, startPoint x: 838, startPoint y: 285, endPoint x: 717, endPoint y: 285, distance: 120.9
click at [717, 285] on p "Congratulations ! Your Booking ID " NGC000049 " has been requested successfully" at bounding box center [748, 287] width 556 height 22
copy p "NGC000049 " has"
